Goal: Task Accomplishment & Management: Complete application form

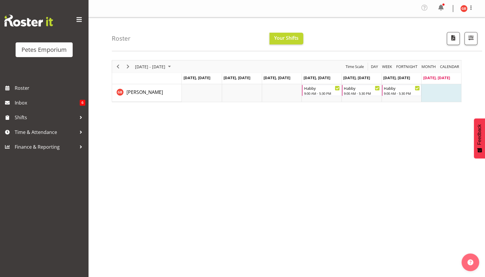
click at [253, 40] on button "Later" at bounding box center [255, 38] width 26 height 15
click at [19, 106] on span "Inbox" at bounding box center [47, 102] width 65 height 9
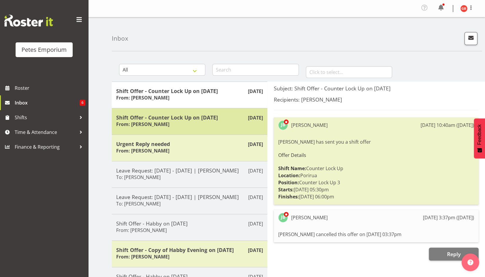
click at [242, 125] on div "Shift Offer - Counter Lock Up on 02/08/25 From: Jodine Bunn" at bounding box center [189, 121] width 147 height 14
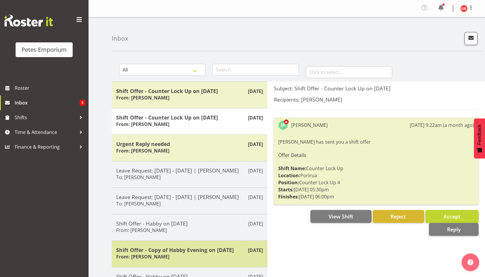
click at [248, 251] on p "Apr 8th" at bounding box center [255, 250] width 15 height 7
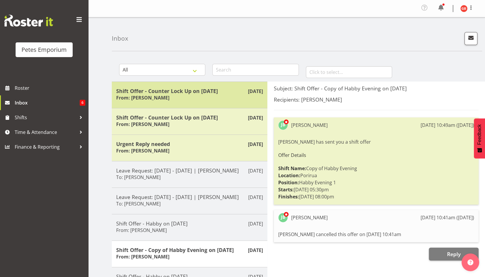
click at [232, 97] on div "Shift Offer - Counter Lock Up on 23/08/25 From: Jodine Bunn" at bounding box center [189, 95] width 147 height 14
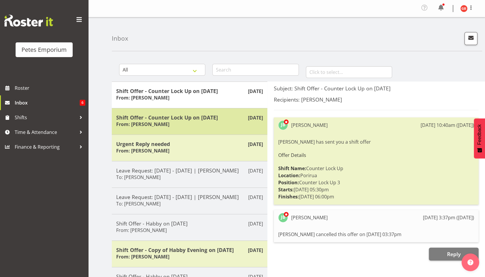
click at [227, 126] on div "Shift Offer - Counter Lock Up on 02/08/25 From: Jodine Bunn" at bounding box center [189, 121] width 147 height 14
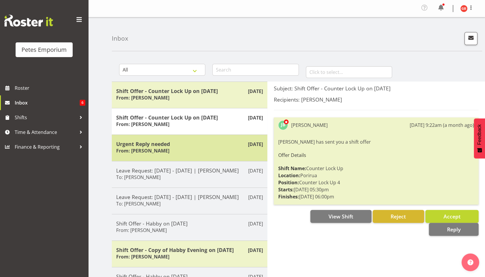
click at [221, 148] on div "Urgent Reply needed From: Jodine Bunn" at bounding box center [189, 148] width 147 height 14
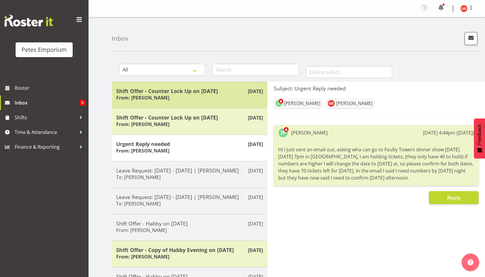
click at [192, 89] on h5 "Shift Offer - Counter Lock Up on 23/08/25" at bounding box center [189, 91] width 147 height 6
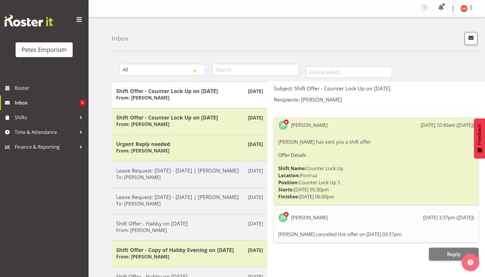
drag, startPoint x: 66, startPoint y: 103, endPoint x: 36, endPoint y: 170, distance: 73.3
click at [36, 170] on div "Petes Emporium Roster Inbox 6 Shifts Time & Attendance Finance & Reporting" at bounding box center [44, 138] width 88 height 277
click at [41, 132] on span "Time & Attendance" at bounding box center [46, 132] width 62 height 9
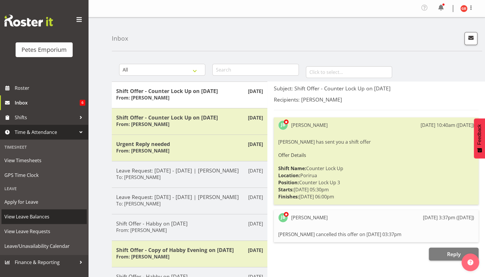
click at [38, 219] on span "View Leave Balances" at bounding box center [43, 216] width 79 height 9
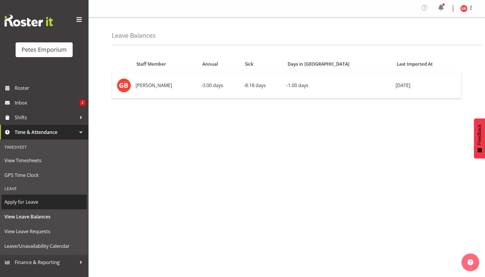
click at [47, 202] on span "Apply for Leave" at bounding box center [43, 201] width 79 height 9
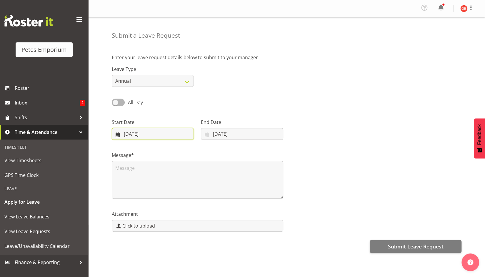
click at [157, 133] on input "31/08/2025" at bounding box center [153, 134] width 82 height 12
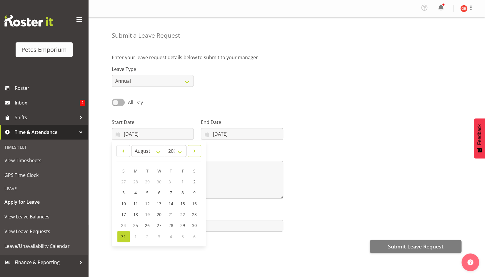
click at [198, 154] on link at bounding box center [195, 151] width 14 height 12
select select "9"
click at [184, 193] on span "10" at bounding box center [182, 193] width 5 height 6
type input "10/10/2025"
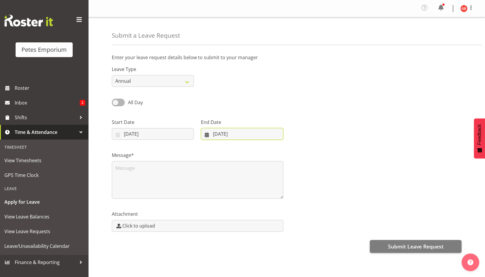
click at [235, 133] on input "31/08/2025" at bounding box center [242, 134] width 82 height 12
click at [283, 151] on span at bounding box center [283, 150] width 7 height 7
select select "9"
click at [284, 194] on span "11" at bounding box center [283, 193] width 5 height 6
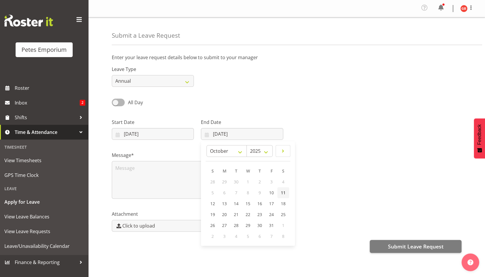
type input "11/10/2025"
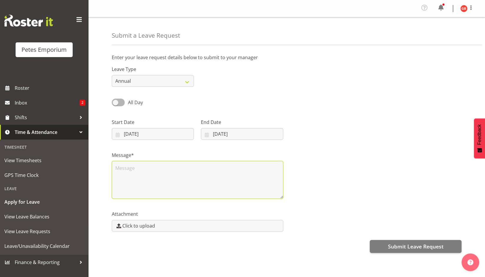
click at [182, 176] on textarea at bounding box center [198, 180] width 172 height 38
type textarea "Birthday celebrations"
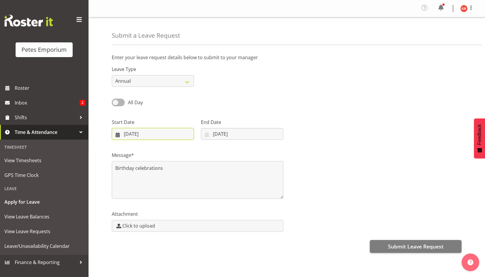
click at [174, 133] on input "10/10/2025" at bounding box center [153, 134] width 82 height 12
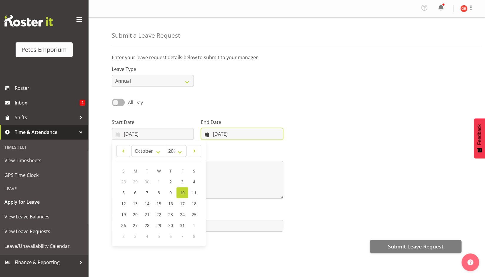
click at [218, 134] on input "11/10/2025" at bounding box center [242, 134] width 82 height 12
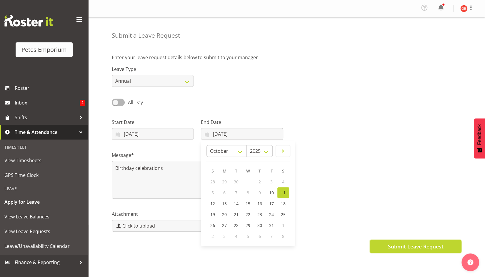
click at [382, 244] on button "Submit Leave Request" at bounding box center [416, 246] width 92 height 13
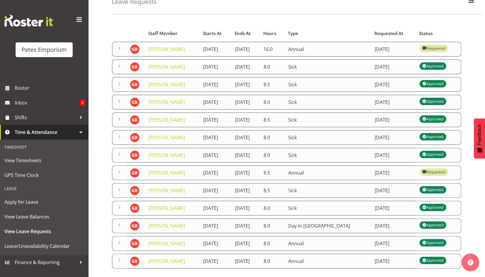
scroll to position [35, 0]
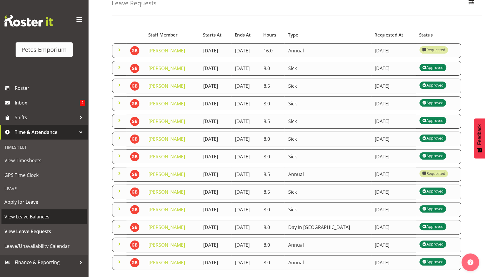
click at [25, 216] on span "View Leave Balances" at bounding box center [43, 216] width 79 height 9
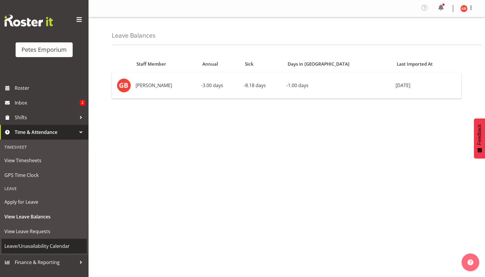
click at [59, 248] on span "Leave/Unavailability Calendar" at bounding box center [43, 246] width 79 height 9
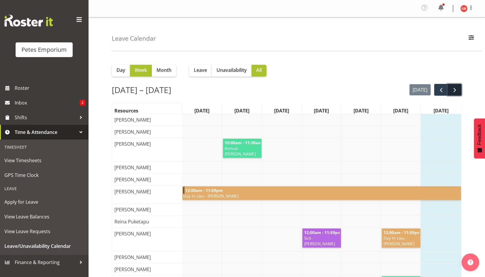
click at [455, 90] on span "next" at bounding box center [454, 90] width 7 height 7
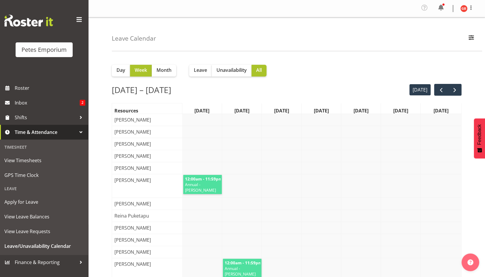
click at [455, 90] on span "next" at bounding box center [454, 90] width 7 height 7
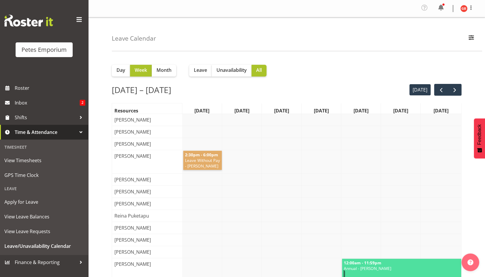
click at [455, 90] on span "next" at bounding box center [454, 90] width 7 height 7
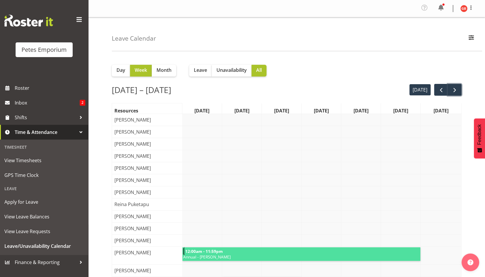
click at [455, 90] on span "next" at bounding box center [454, 90] width 7 height 7
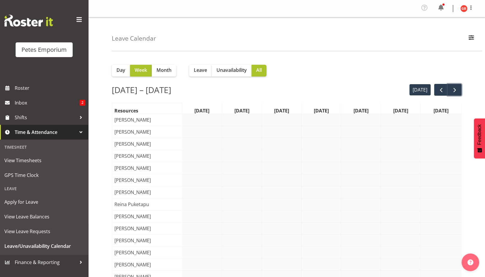
click at [455, 90] on span "next" at bounding box center [454, 90] width 7 height 7
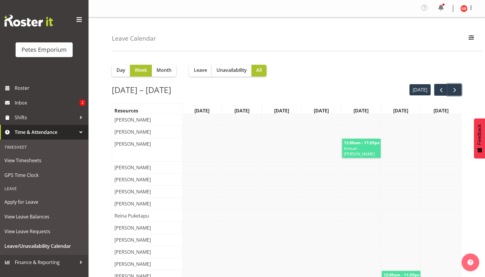
click at [455, 90] on span "next" at bounding box center [454, 90] width 7 height 7
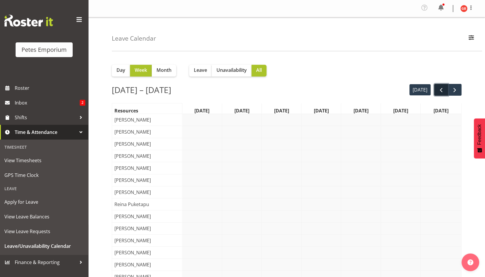
click at [441, 91] on span "prev" at bounding box center [441, 90] width 7 height 7
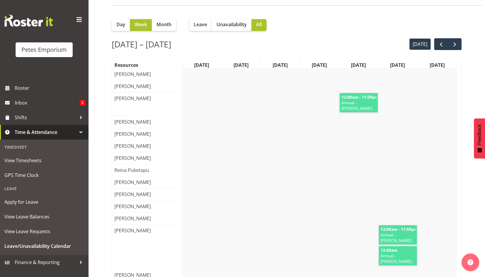
scroll to position [46, 0]
click at [361, 112] on link "12:00am - 11:59pm Annual - [PERSON_NAME]" at bounding box center [359, 102] width 38 height 19
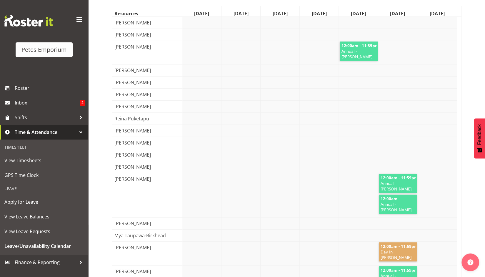
scroll to position [0, 0]
